Goal: Register for event/course

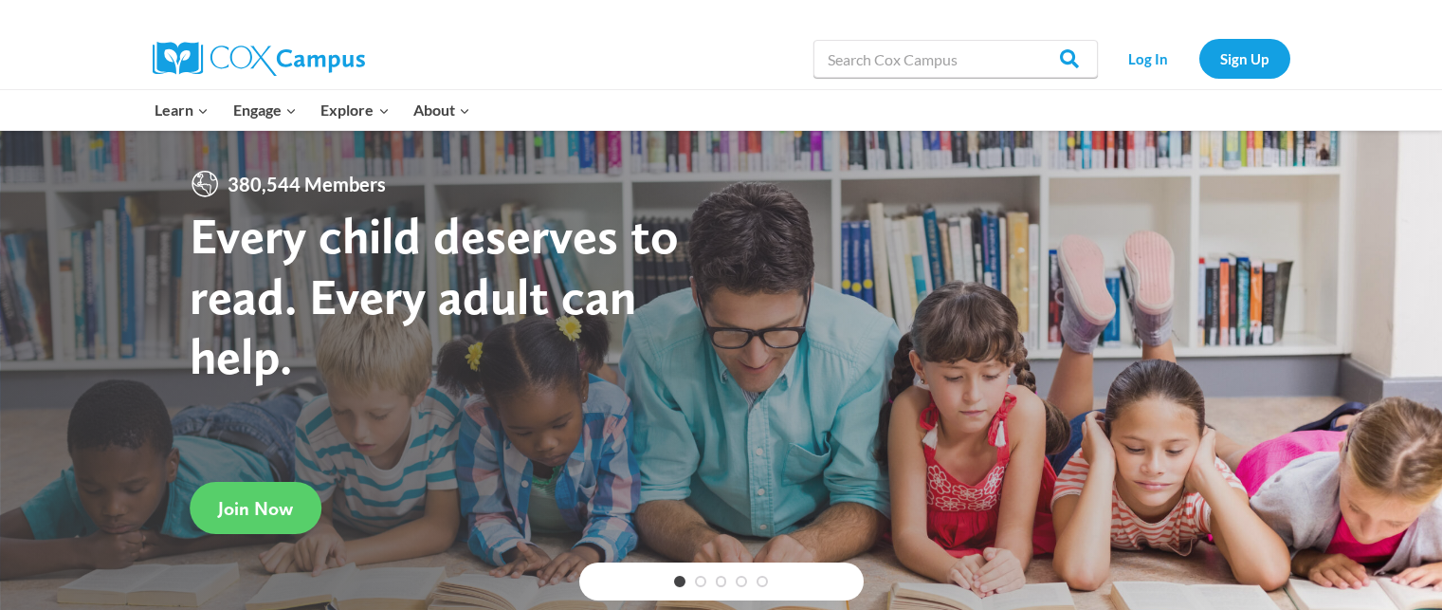
click at [1154, 64] on link "Log In" at bounding box center [1149, 58] width 82 height 39
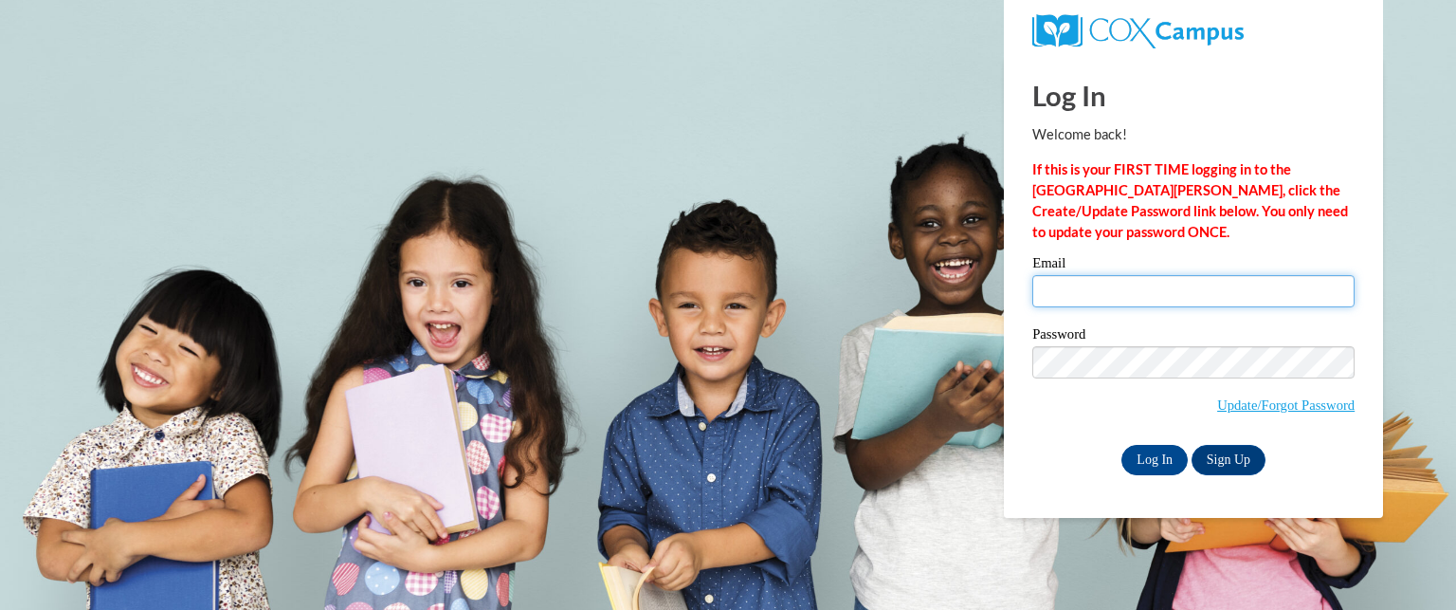
click at [1110, 276] on input "Email" at bounding box center [1194, 291] width 322 height 32
type input "kndaniel13@gmail.com"
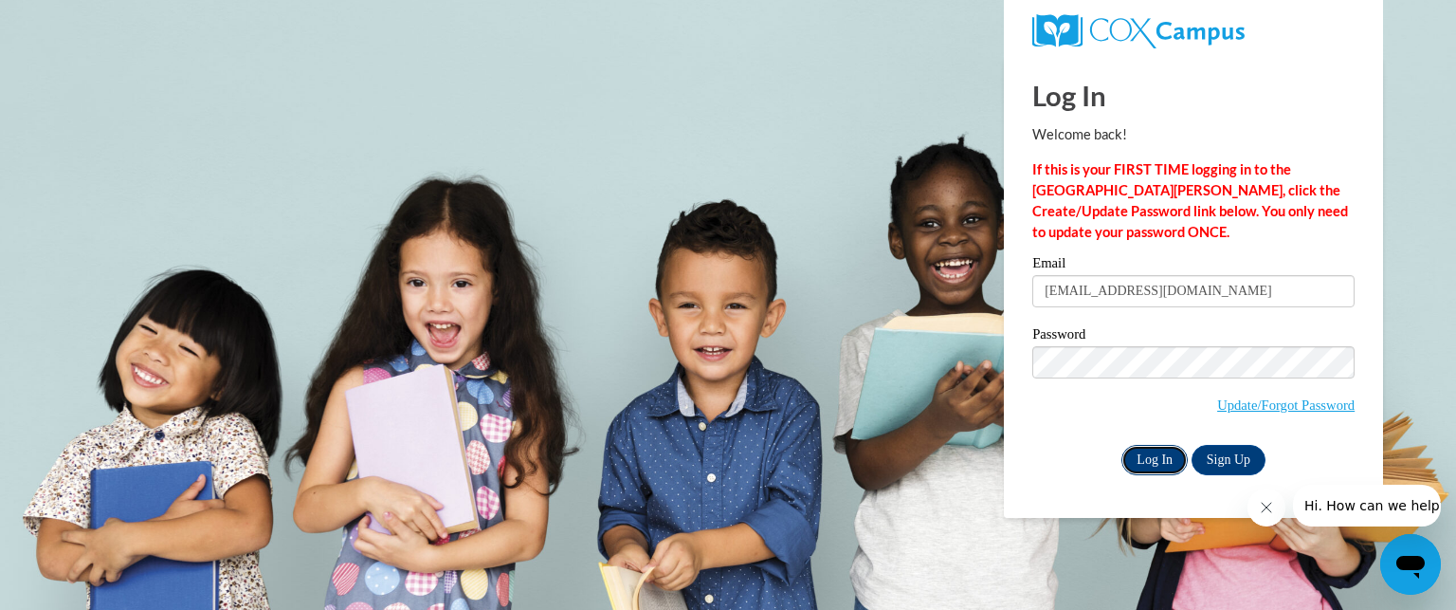
click at [1165, 461] on input "Log In" at bounding box center [1155, 460] width 66 height 30
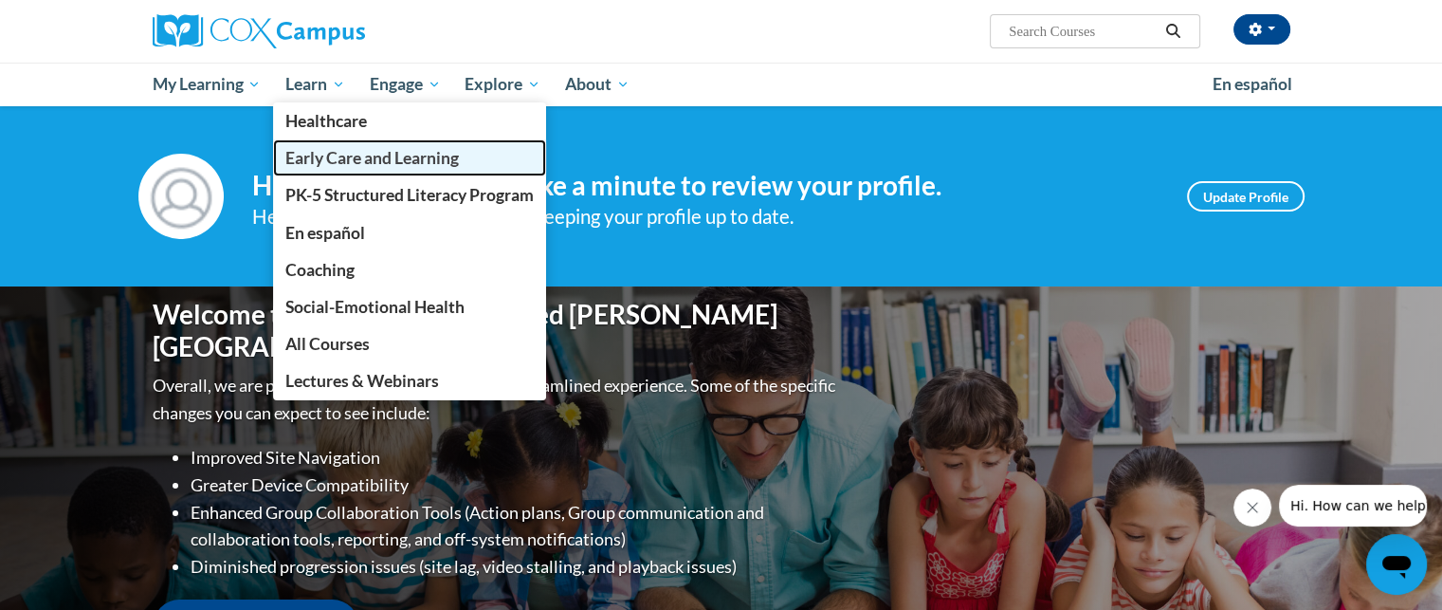
click at [332, 143] on link "Early Care and Learning" at bounding box center [409, 157] width 273 height 37
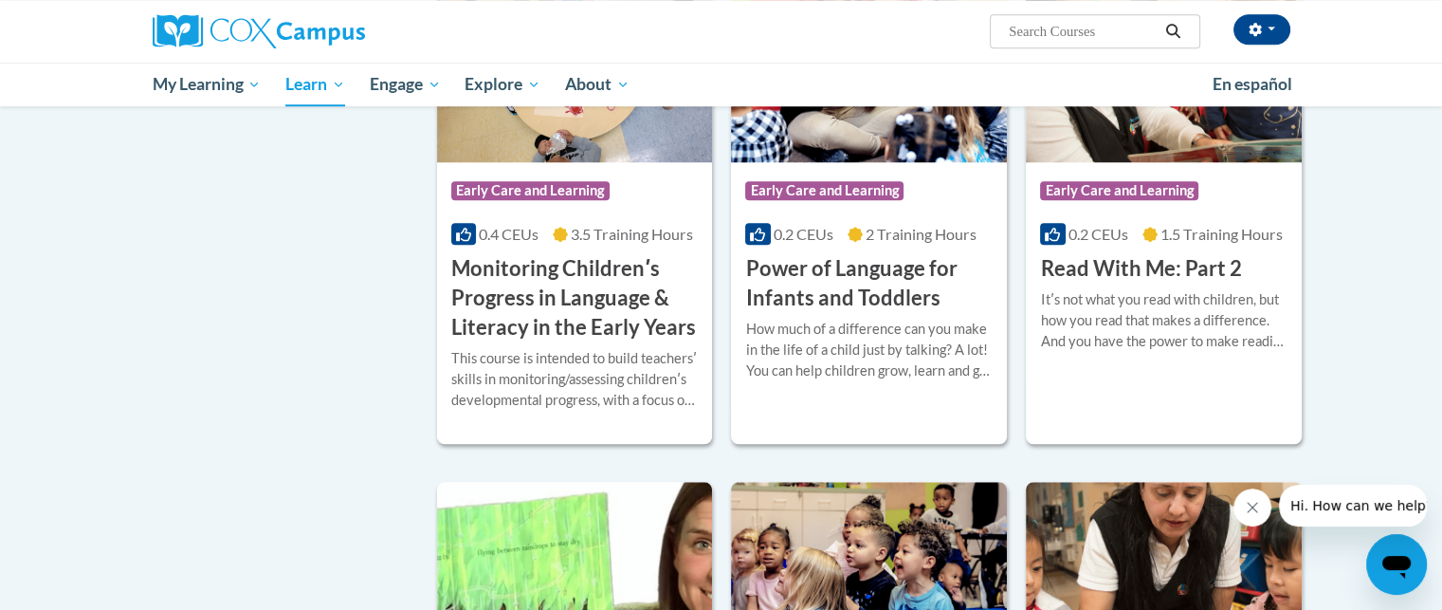
scroll to position [1691, 0]
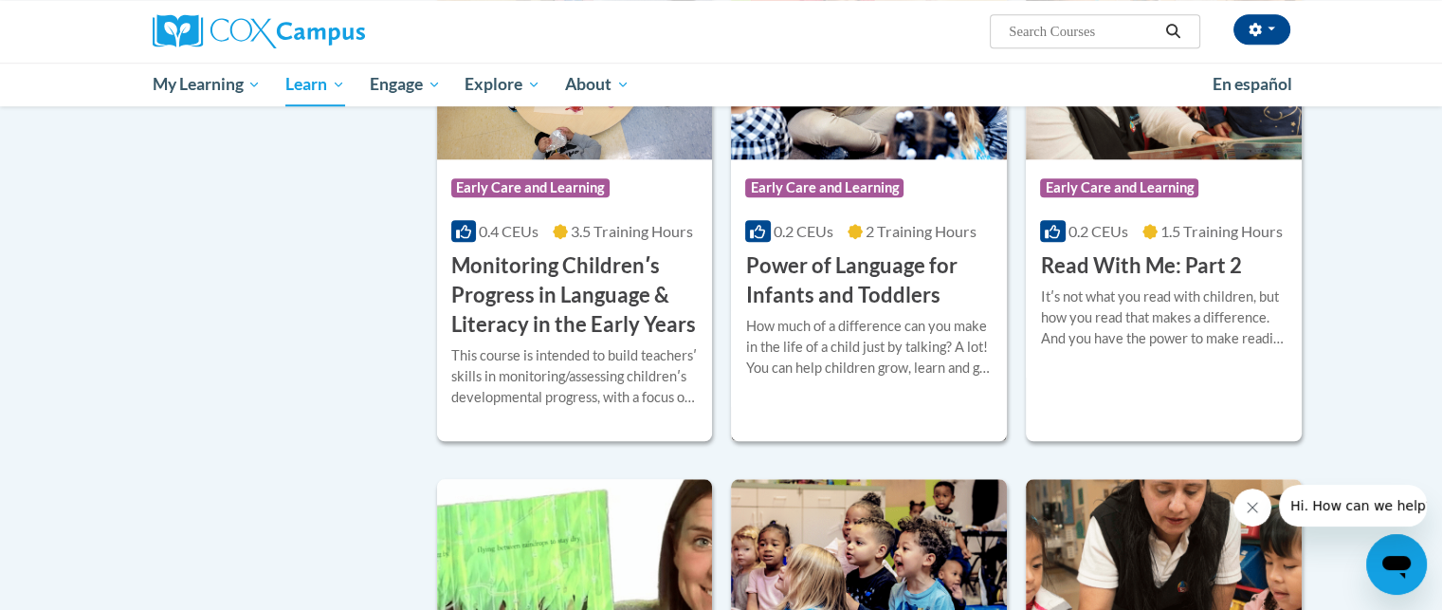
click at [845, 197] on span "Early Care and Learning" at bounding box center [824, 187] width 158 height 19
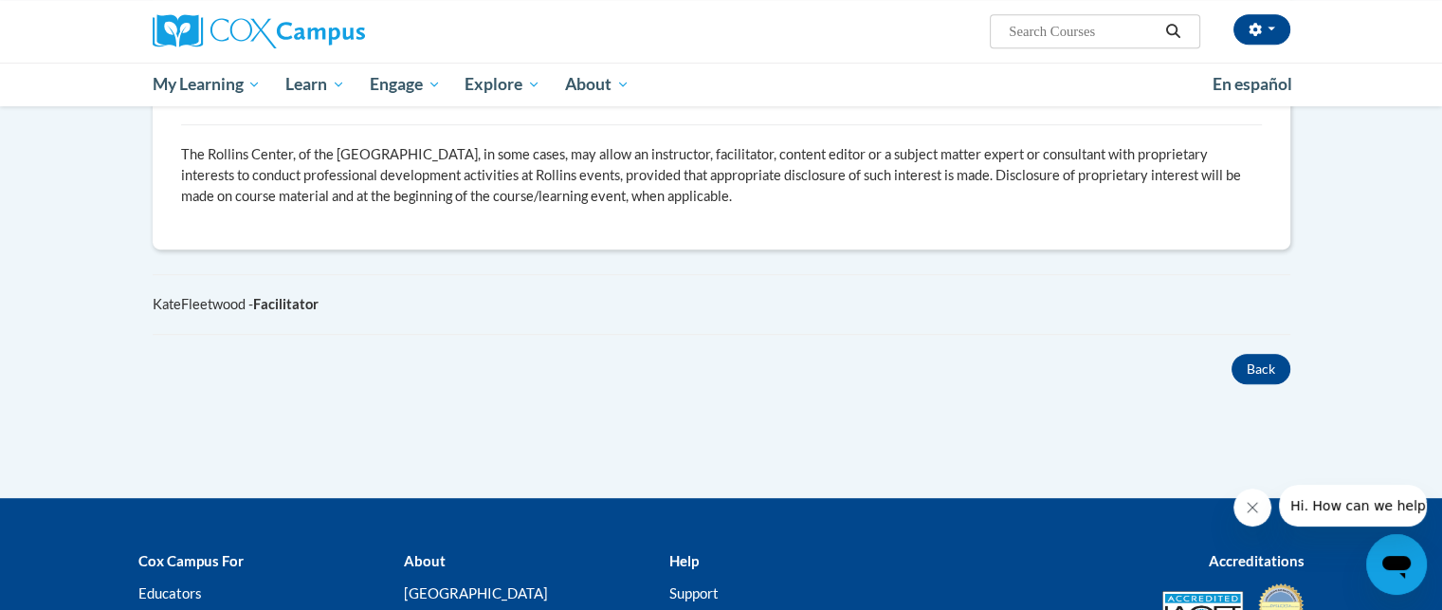
scroll to position [956, 0]
click at [1277, 363] on button "Back" at bounding box center [1261, 369] width 59 height 30
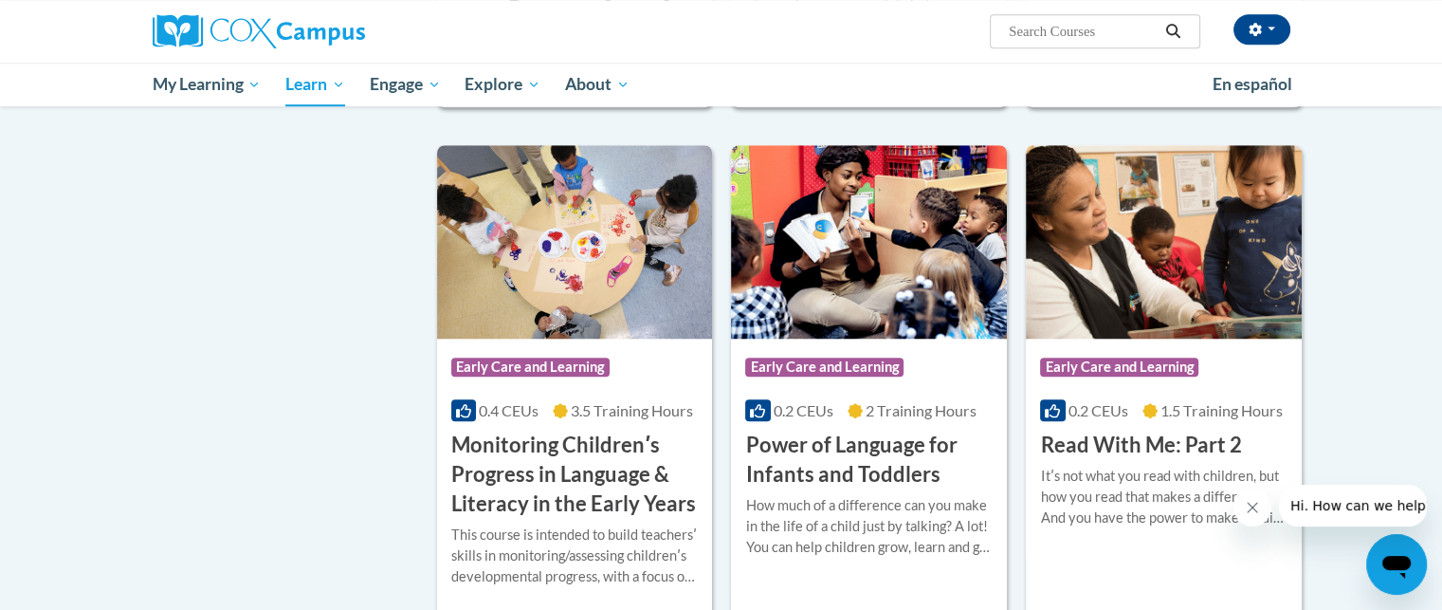
scroll to position [1513, 0]
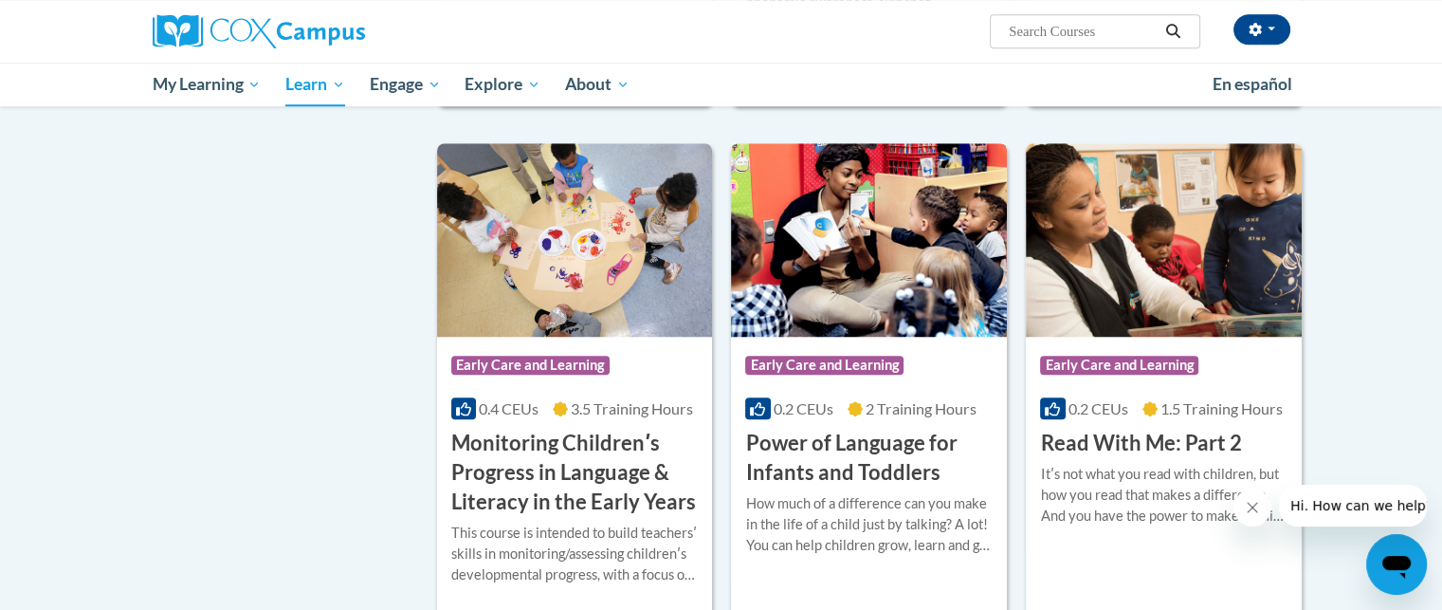
click at [818, 375] on span "Early Care and Learning" at bounding box center [824, 365] width 158 height 19
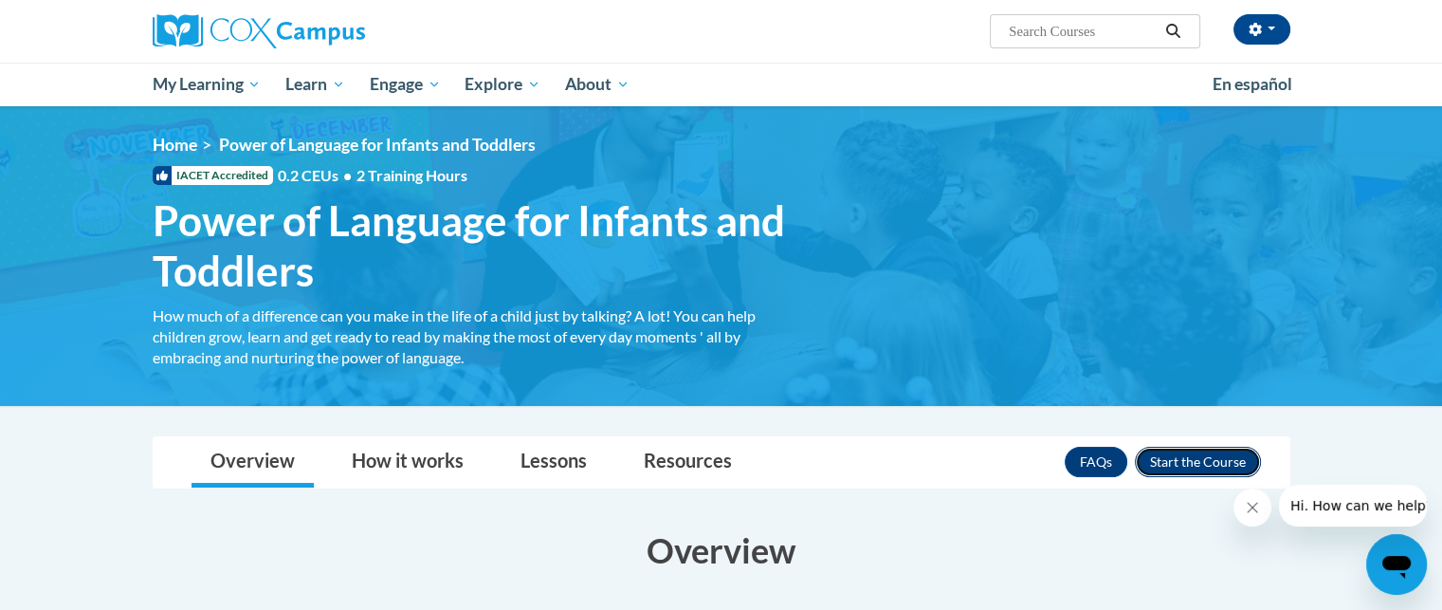
click at [1209, 454] on button "Enroll" at bounding box center [1198, 462] width 126 height 30
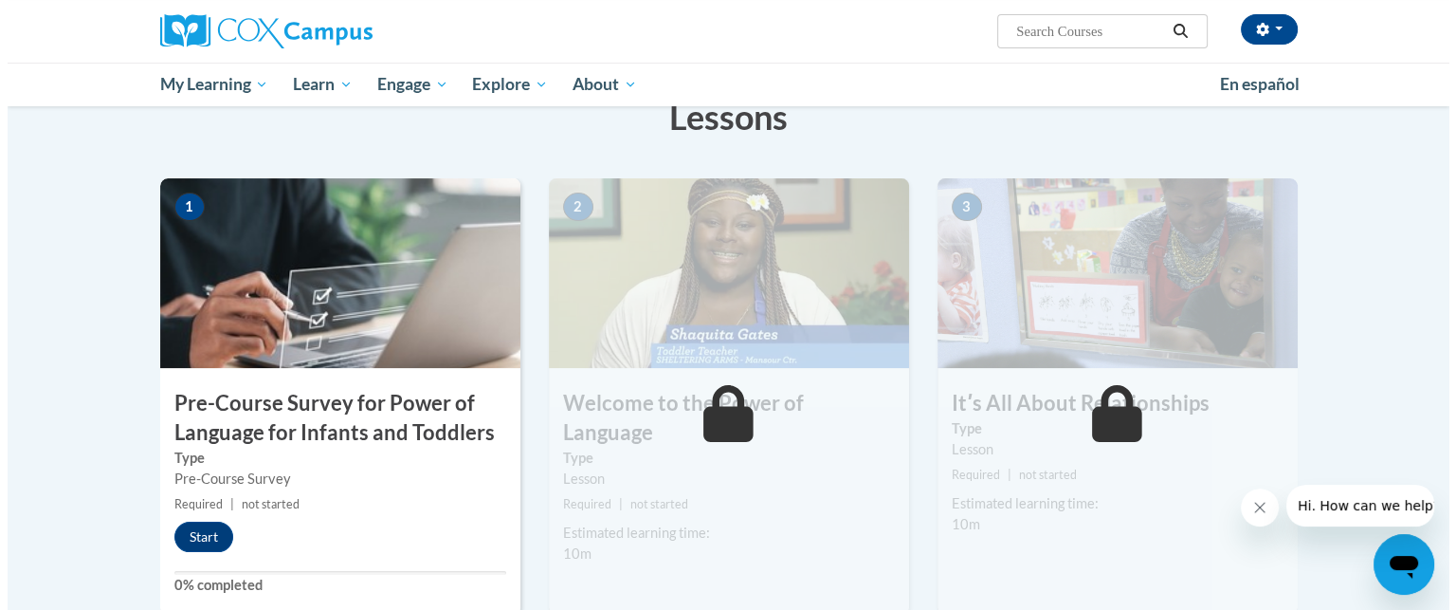
scroll to position [470, 0]
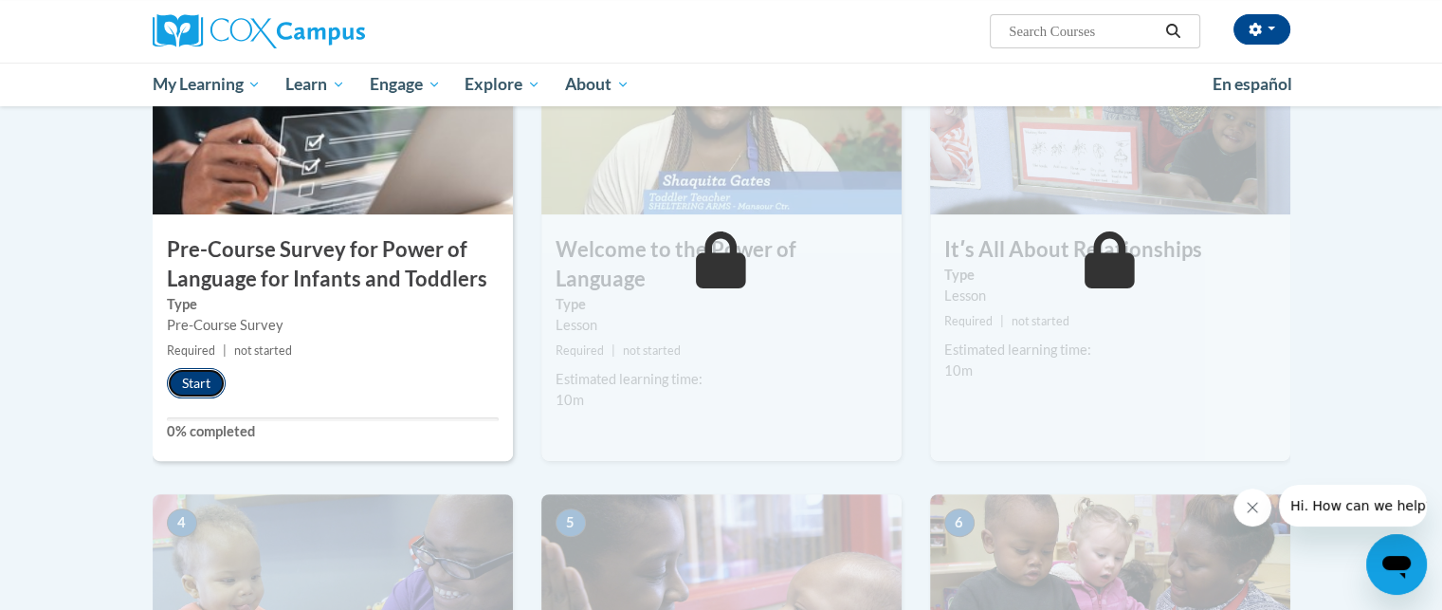
click at [207, 382] on button "Start" at bounding box center [196, 383] width 59 height 30
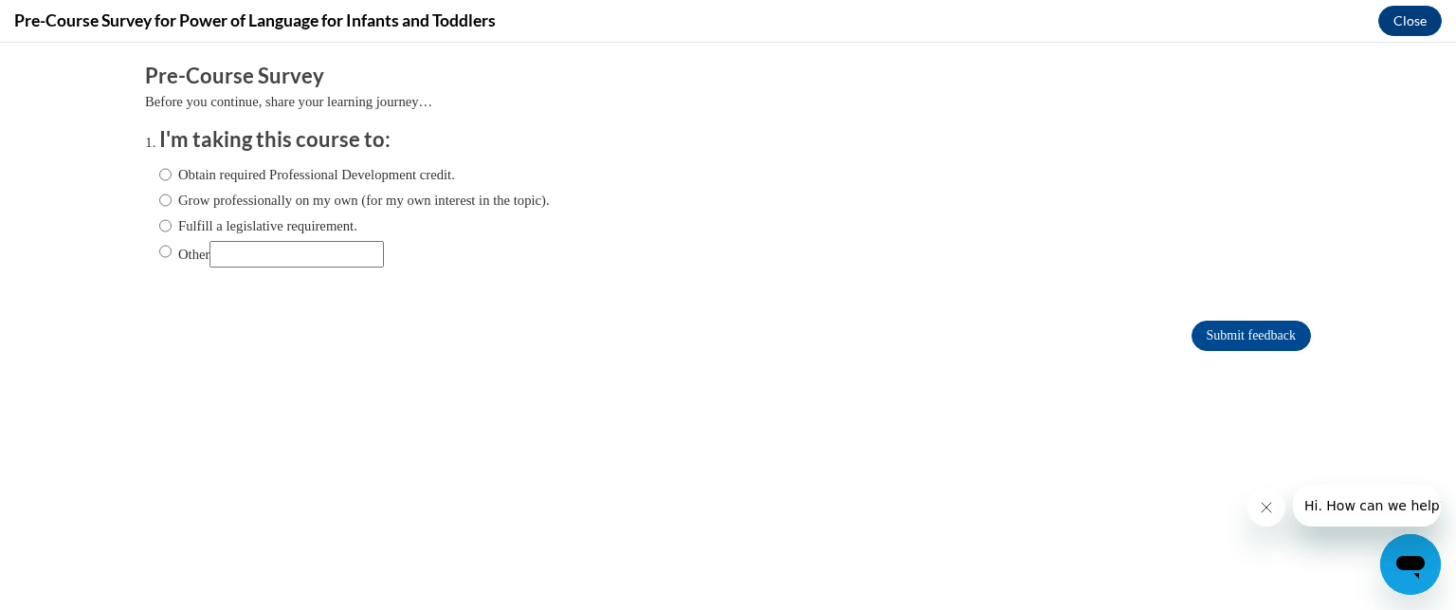
scroll to position [0, 0]
click at [159, 174] on input "Obtain required Professional Development credit." at bounding box center [165, 174] width 12 height 21
radio input "true"
click at [159, 195] on input "Grow professionally on my own (for my own interest in the topic)." at bounding box center [165, 200] width 12 height 21
radio input "true"
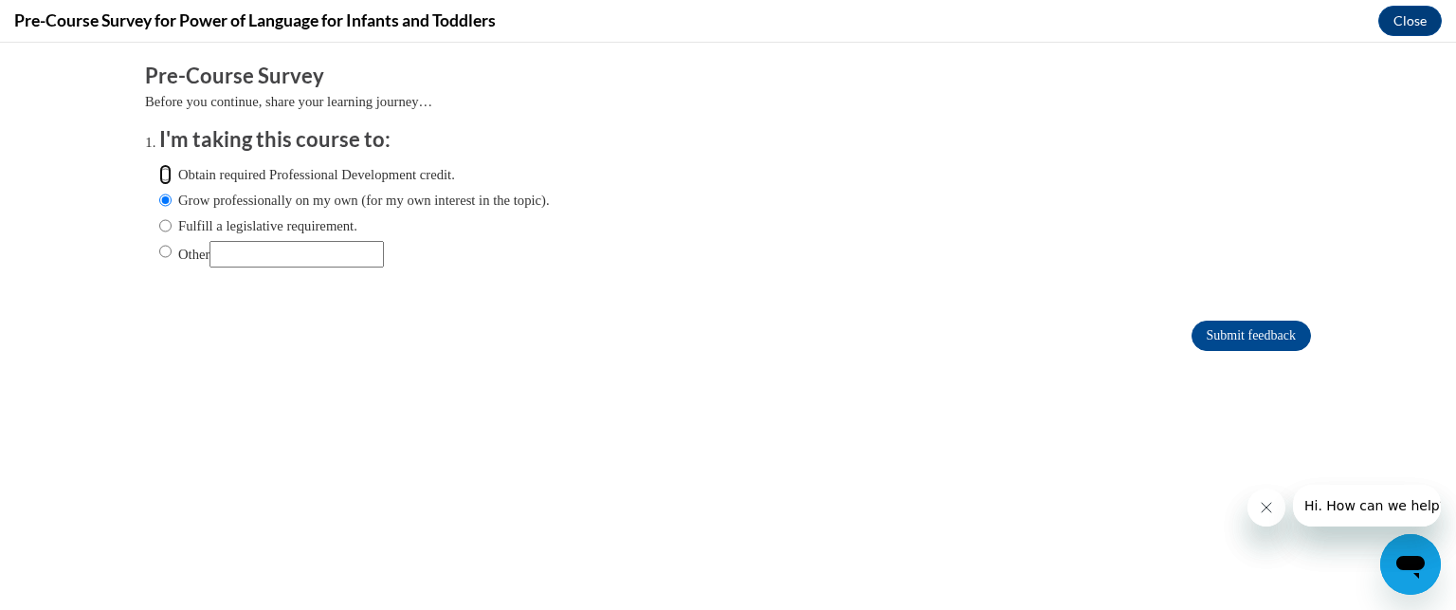
click at [159, 169] on input "Obtain required Professional Development credit." at bounding box center [165, 174] width 12 height 21
radio input "true"
click at [1252, 339] on input "Submit feedback" at bounding box center [1251, 336] width 119 height 30
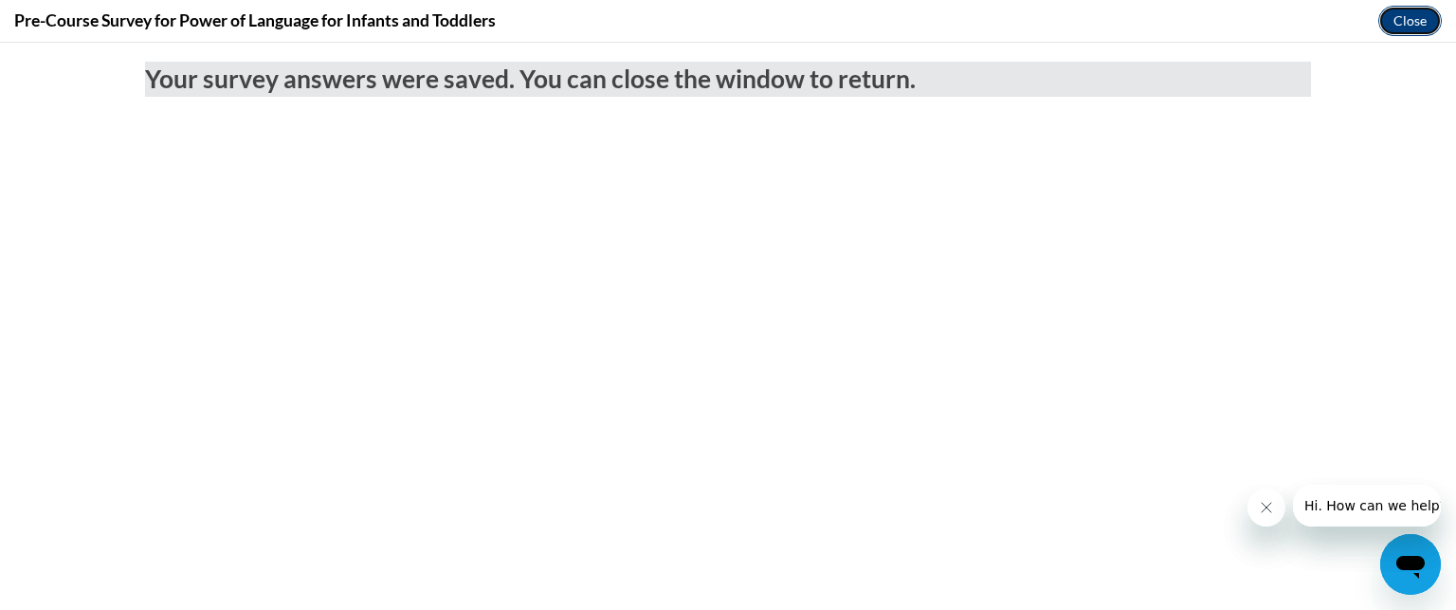
click at [1420, 18] on button "Close" at bounding box center [1411, 21] width 64 height 30
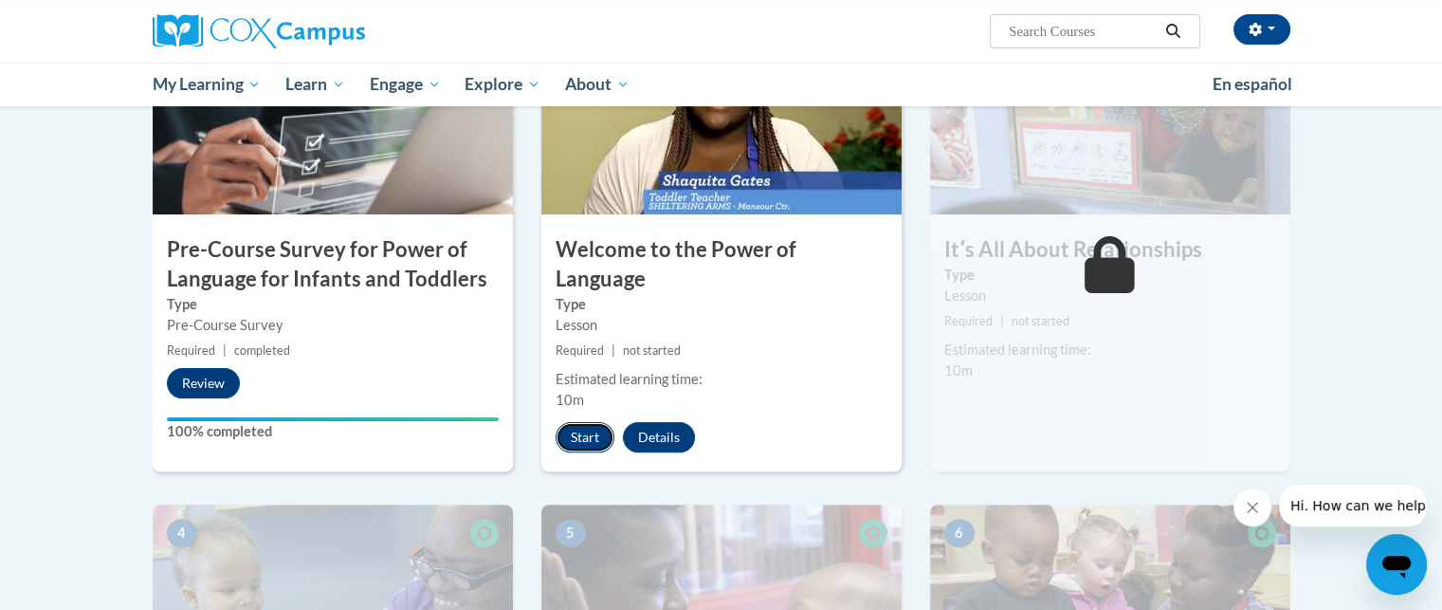
click at [580, 422] on button "Start" at bounding box center [585, 437] width 59 height 30
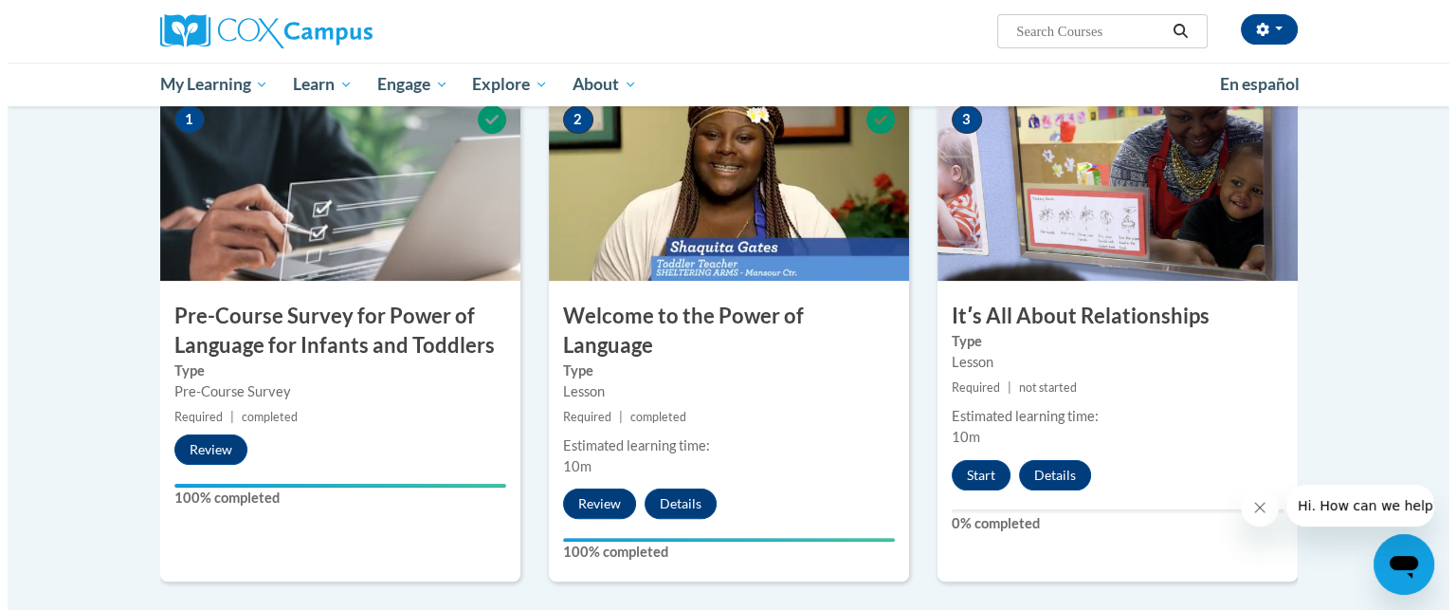
scroll to position [405, 0]
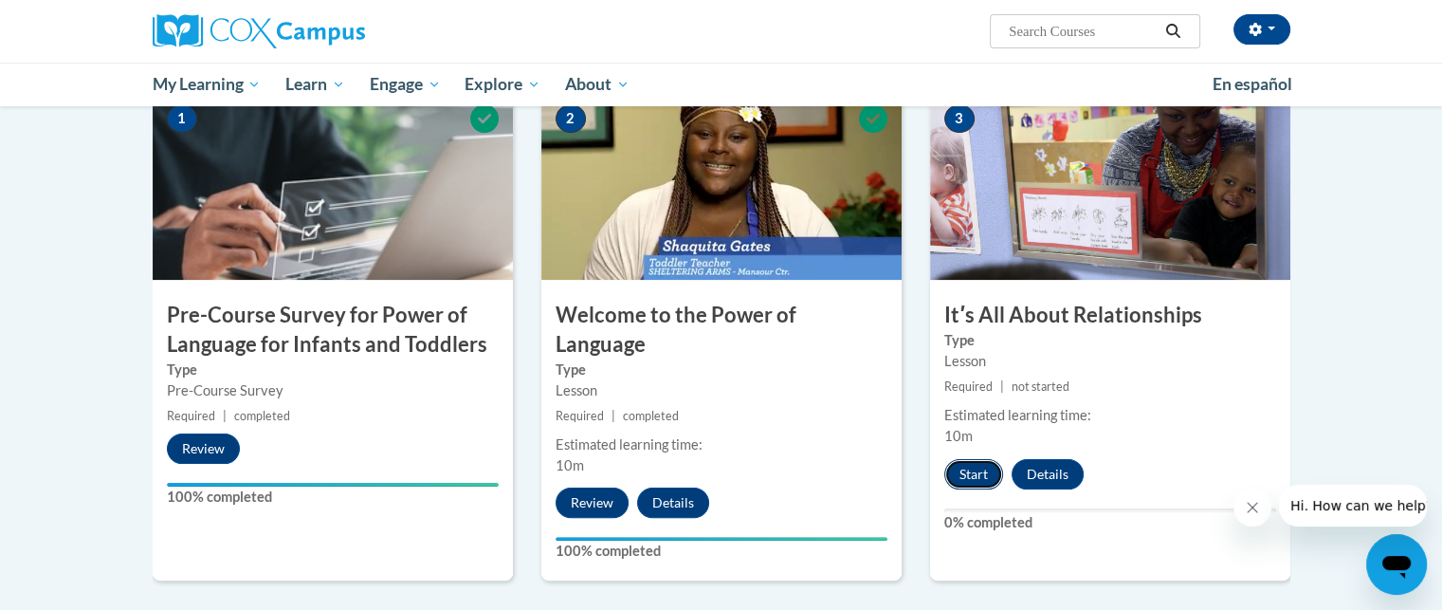
click at [981, 472] on button "Start" at bounding box center [973, 474] width 59 height 30
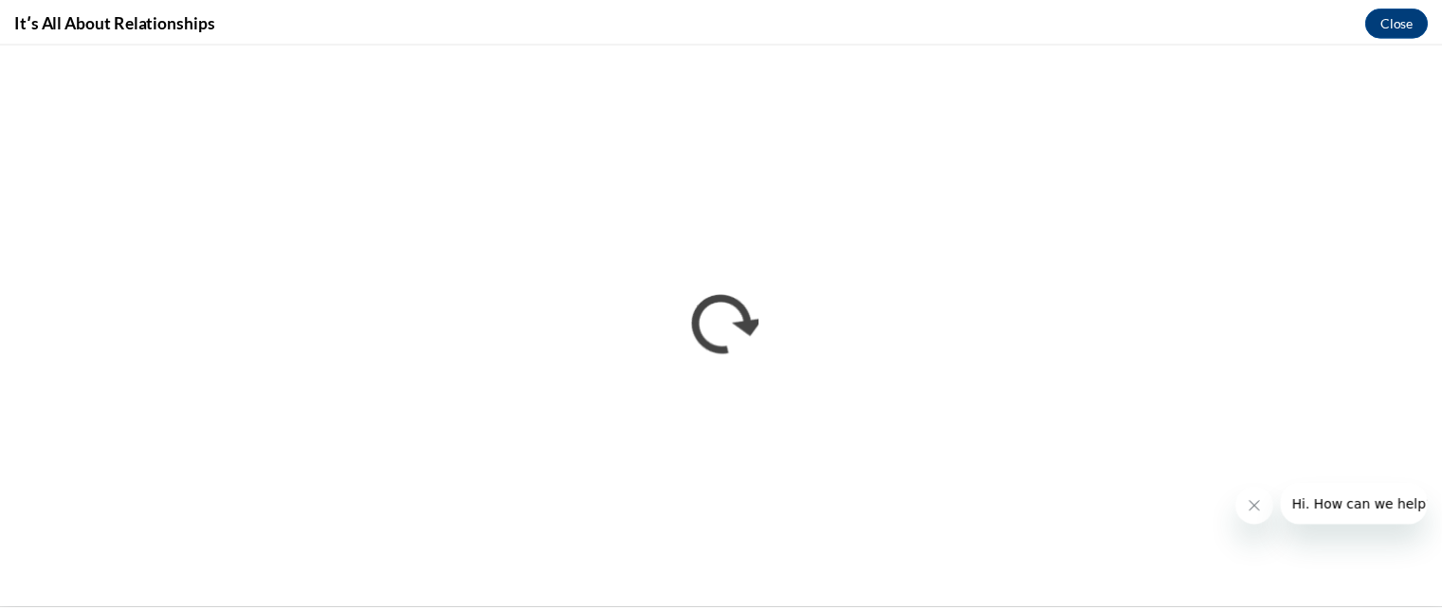
scroll to position [0, 0]
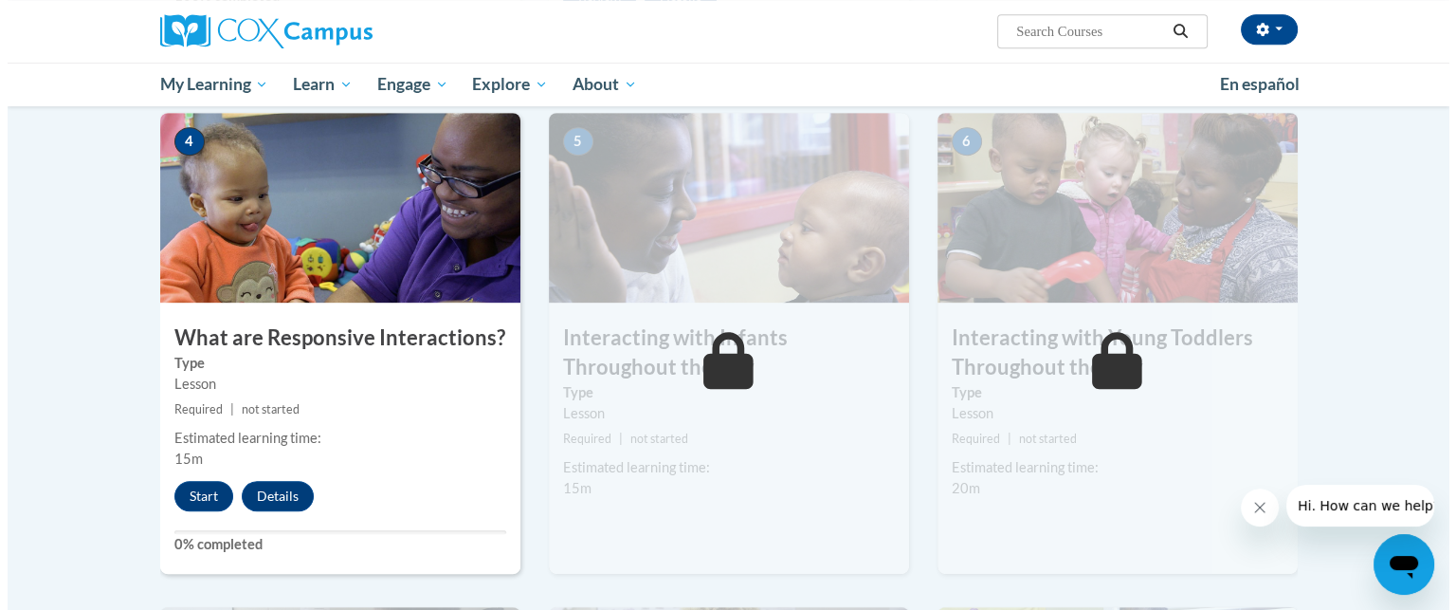
scroll to position [929, 0]
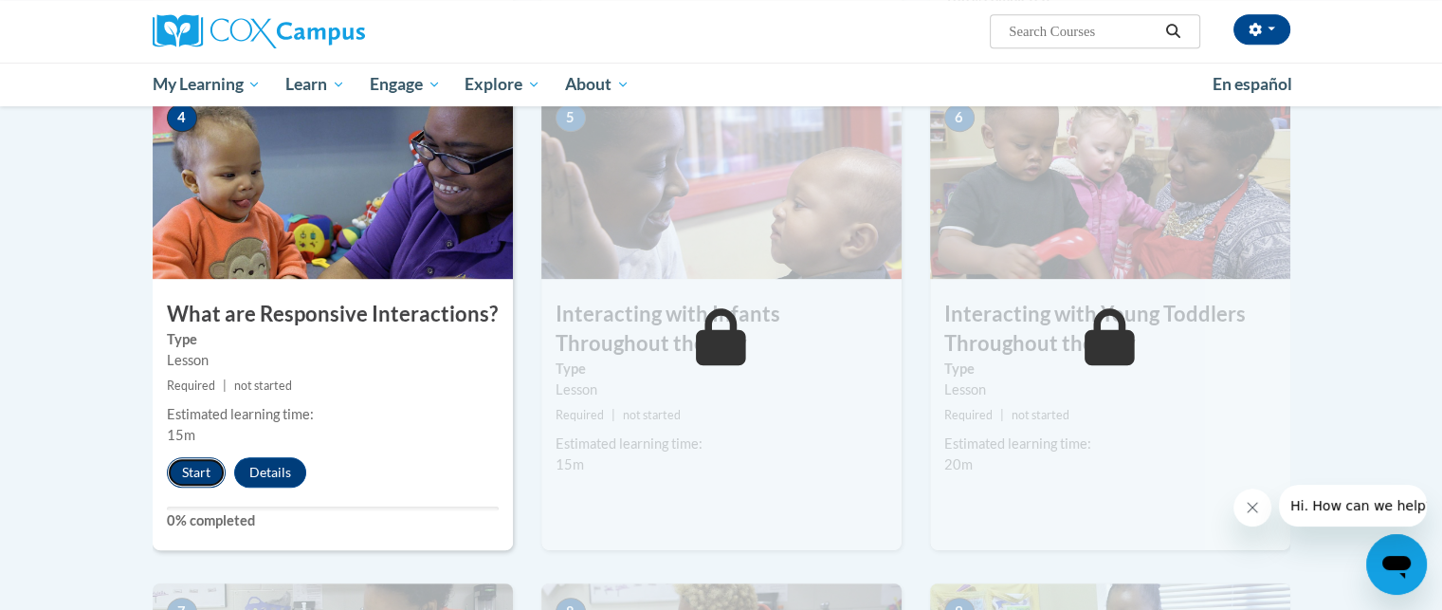
click at [194, 457] on button "Start" at bounding box center [196, 472] width 59 height 30
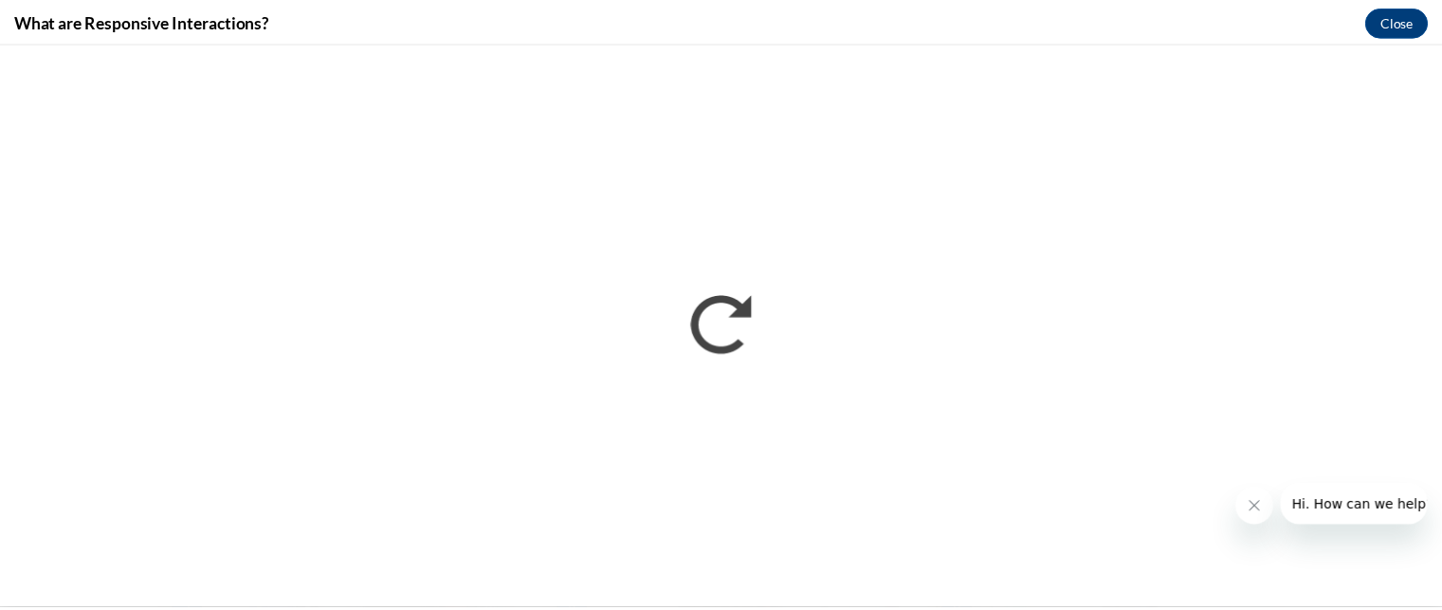
scroll to position [0, 0]
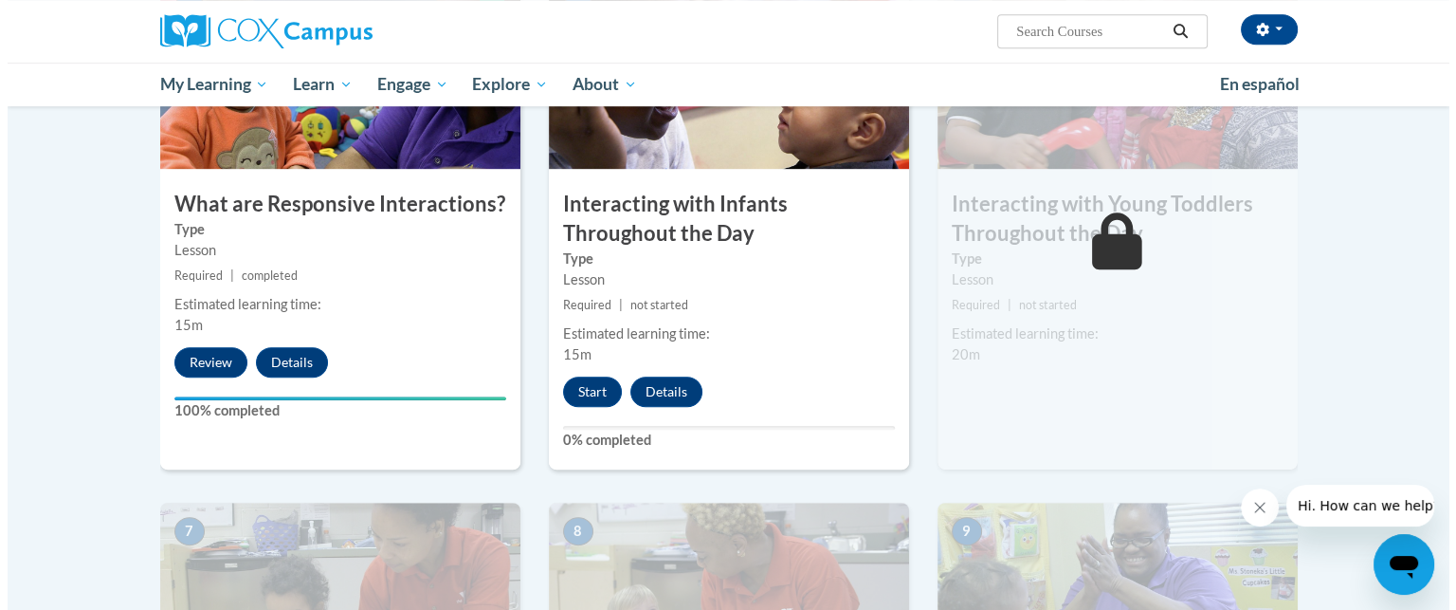
scroll to position [1040, 0]
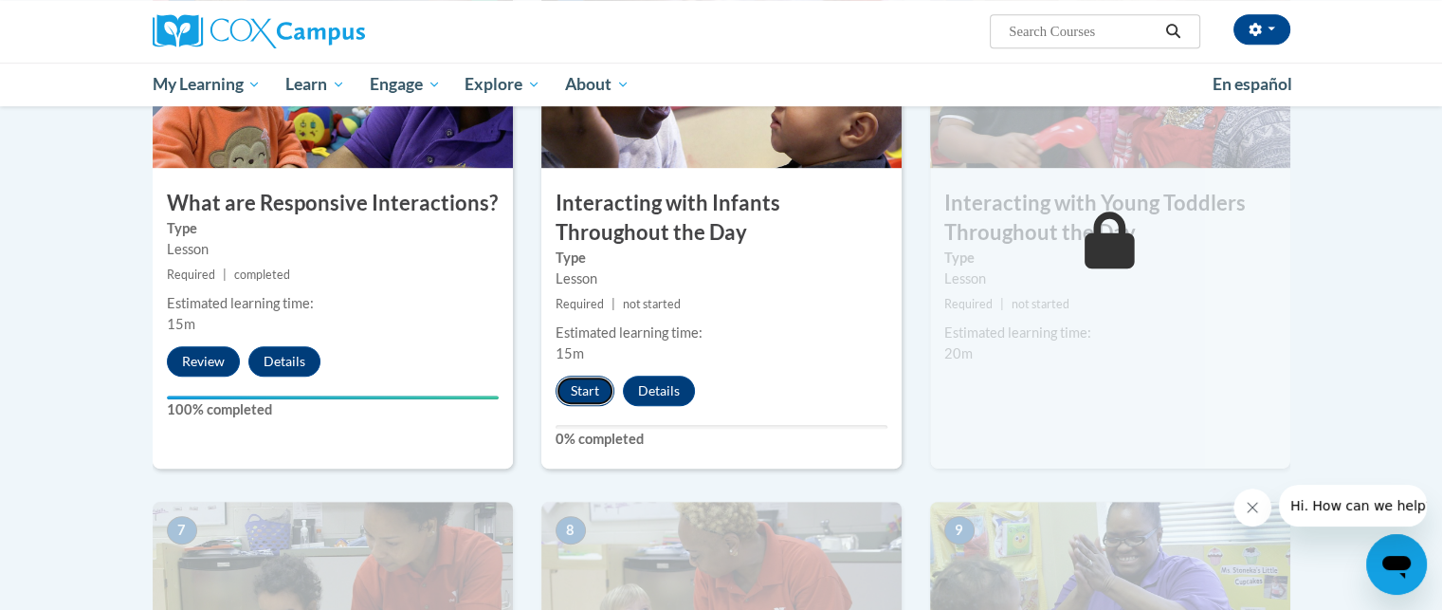
click at [589, 376] on button "Start" at bounding box center [585, 391] width 59 height 30
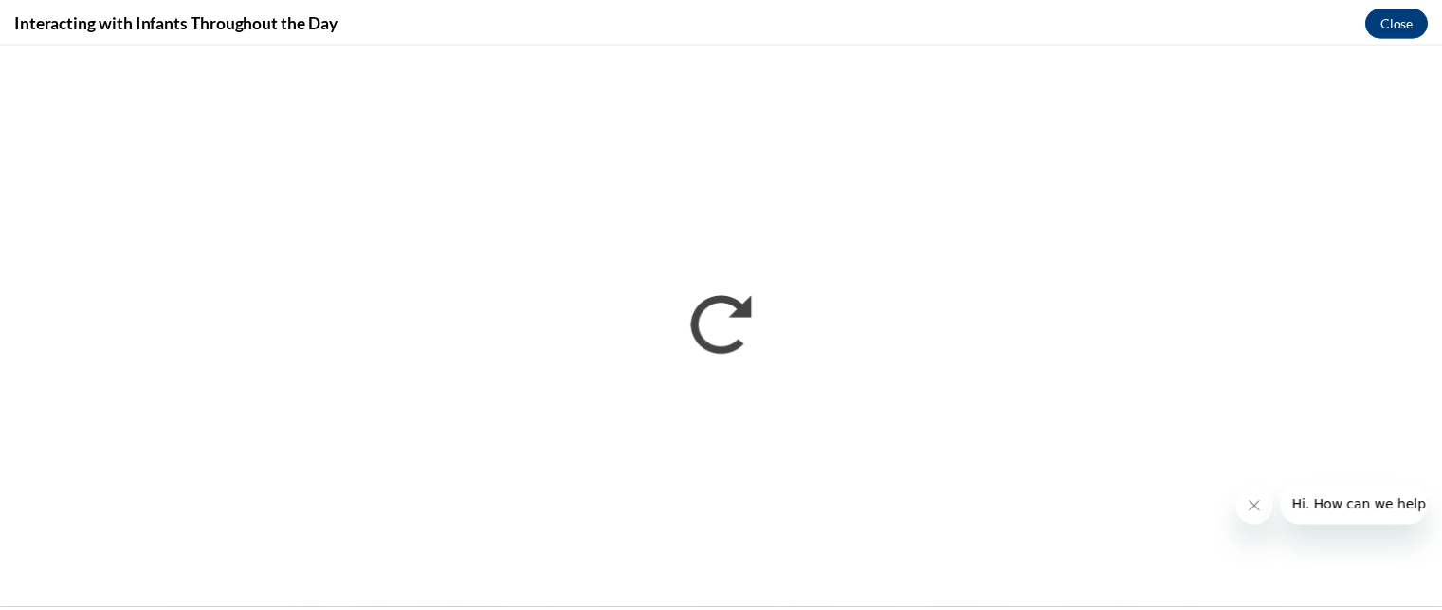
scroll to position [0, 0]
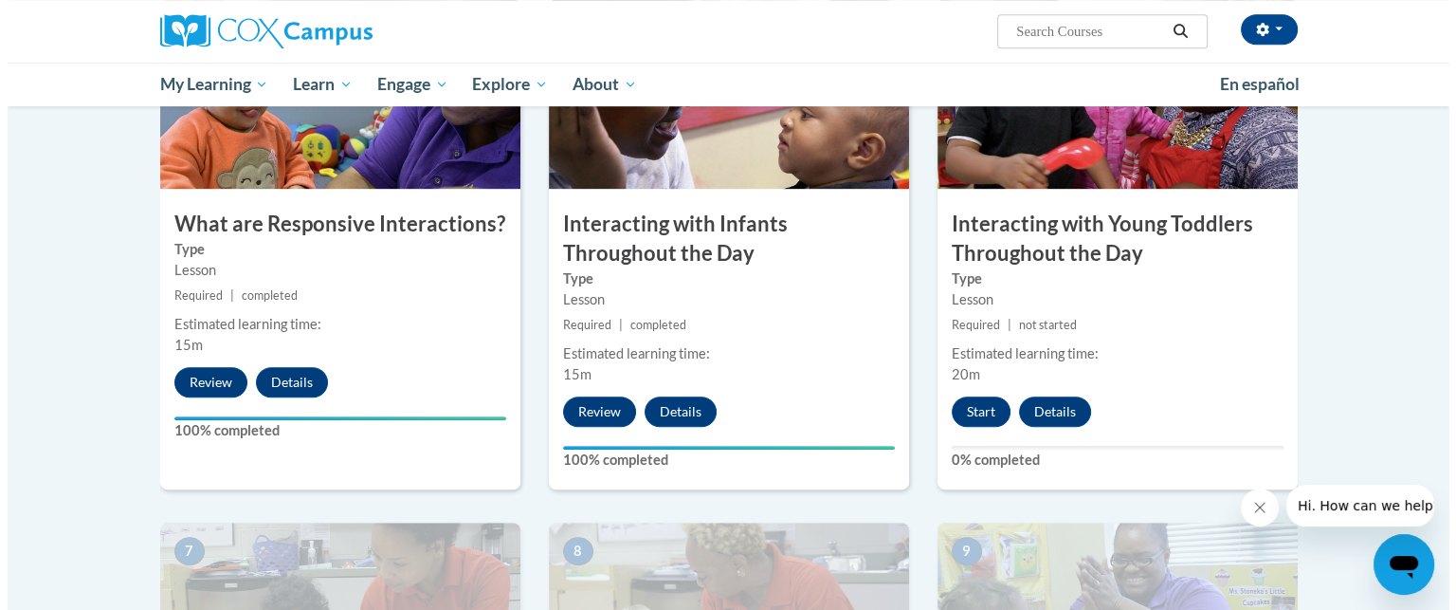
scroll to position [1016, 0]
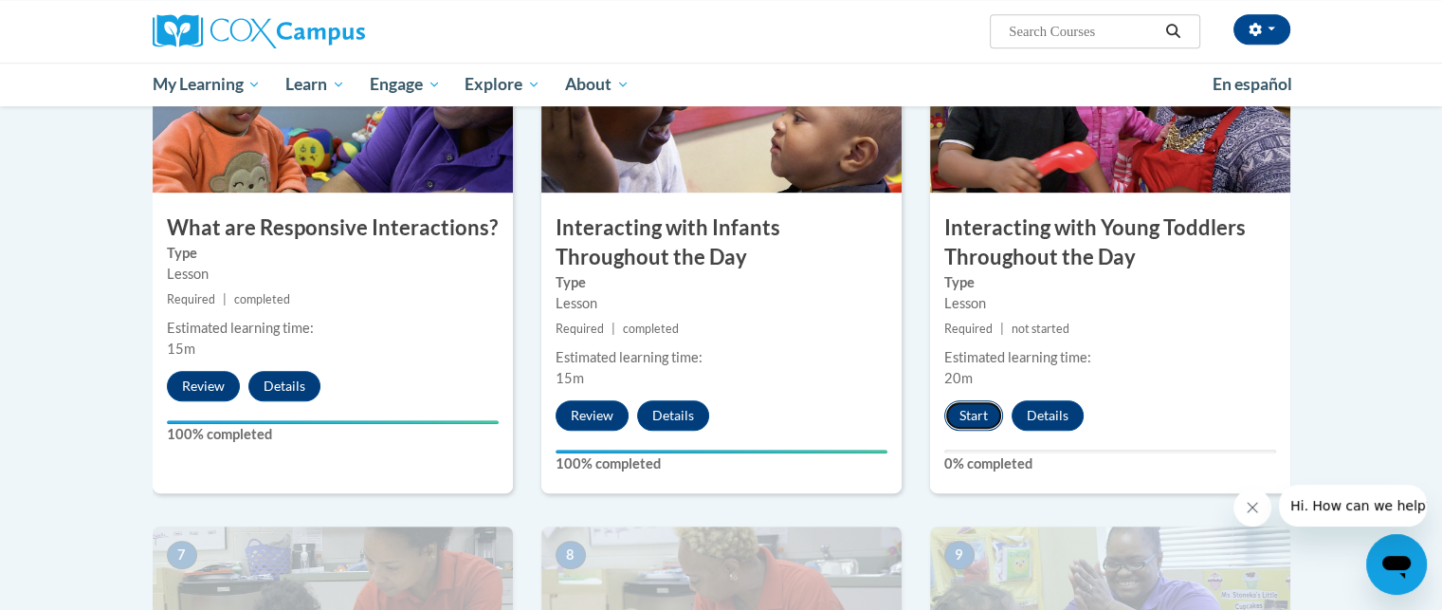
click at [976, 400] on button "Start" at bounding box center [973, 415] width 59 height 30
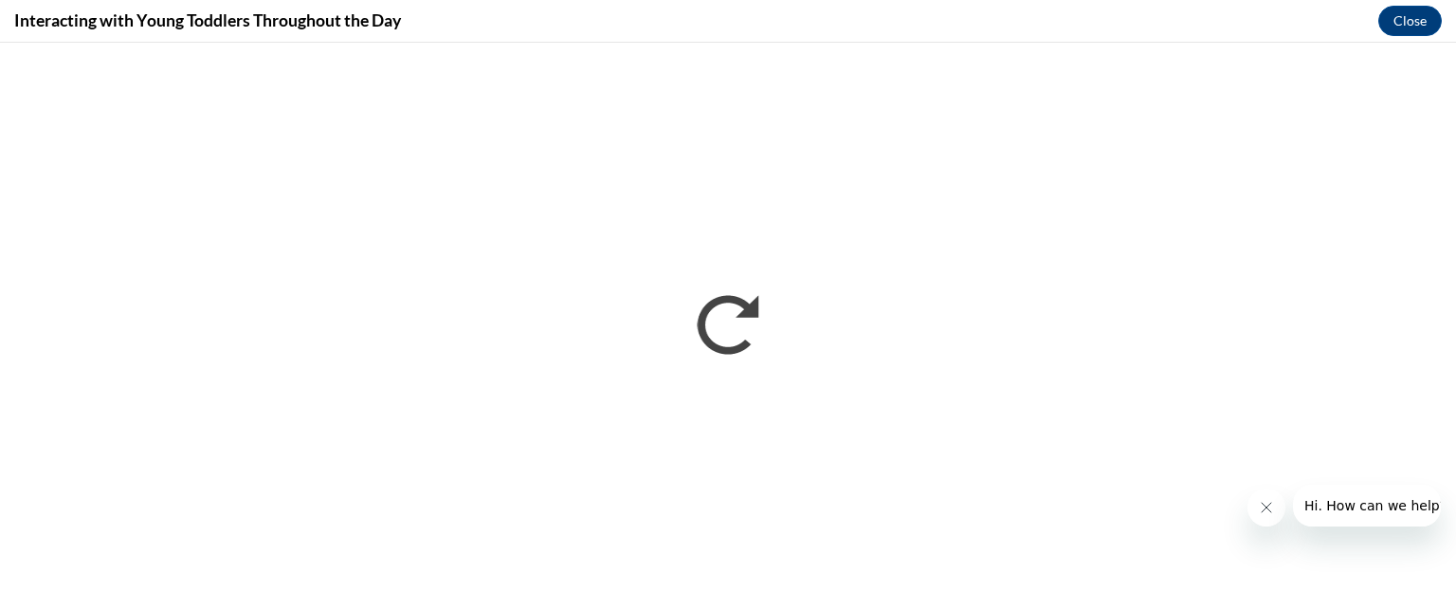
scroll to position [0, 0]
